Goal: Find specific page/section: Find specific page/section

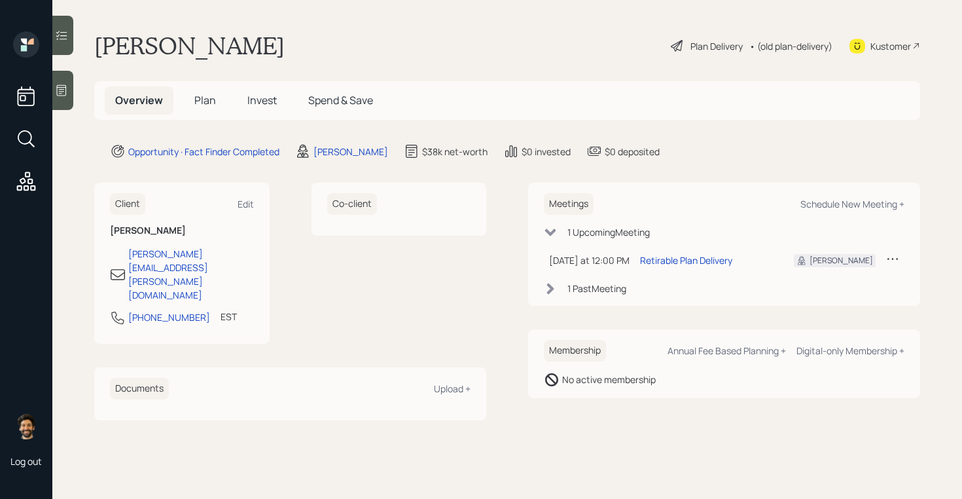
click at [205, 105] on span "Plan" at bounding box center [205, 100] width 22 height 14
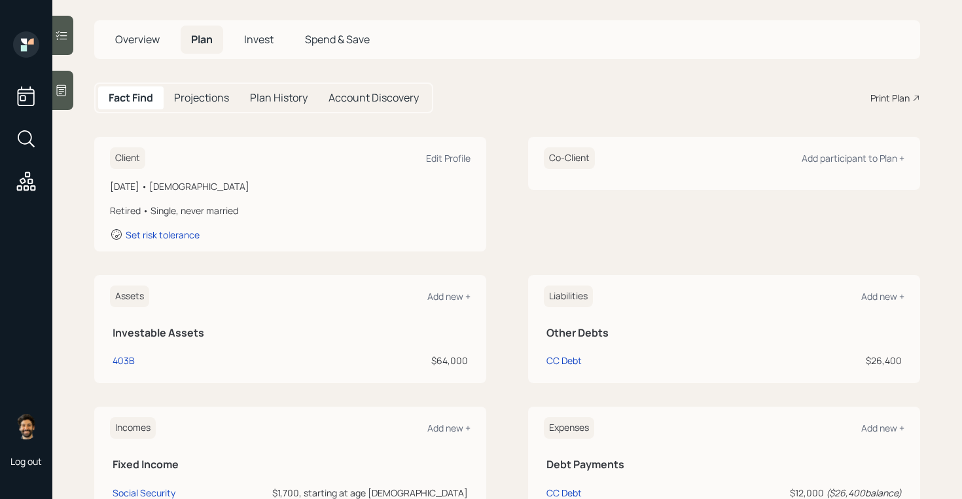
scroll to position [115, 0]
